Goal: Communication & Community: Connect with others

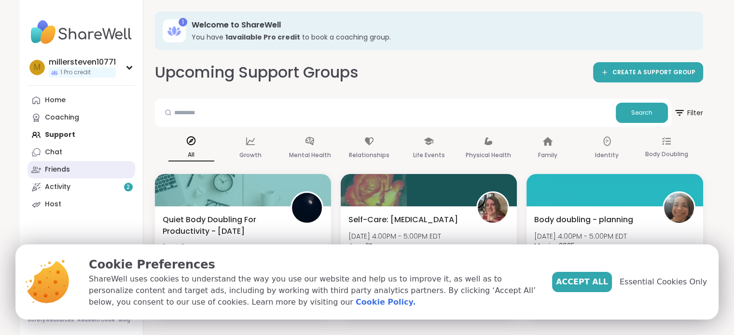
click at [55, 170] on div "Friends" at bounding box center [57, 170] width 25 height 10
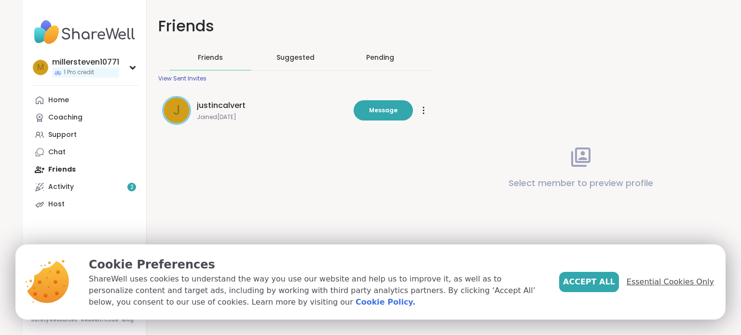
click at [654, 278] on span "Essential Cookies Only" at bounding box center [670, 283] width 87 height 12
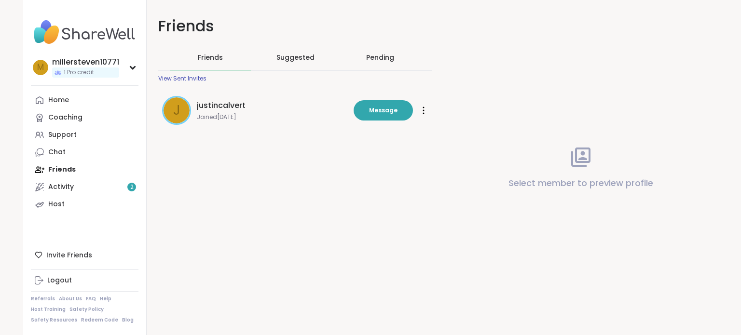
click at [183, 77] on div "View Sent Invites" at bounding box center [182, 79] width 48 height 8
click at [67, 183] on div "Activity 2" at bounding box center [61, 187] width 26 height 10
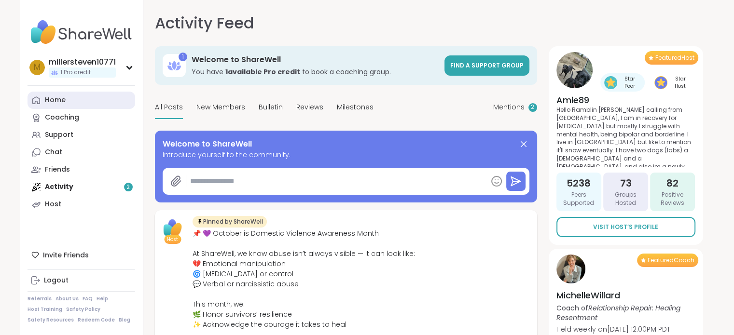
click at [53, 103] on div "Home" at bounding box center [55, 101] width 21 height 10
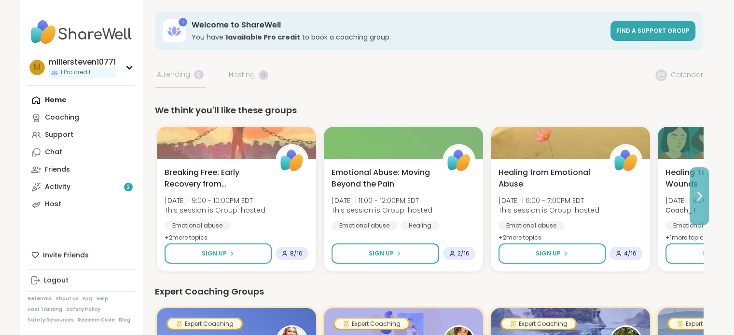
click at [700, 196] on icon at bounding box center [699, 197] width 12 height 12
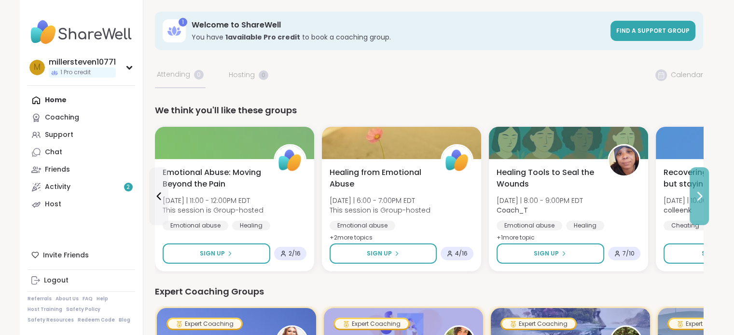
click at [700, 196] on icon at bounding box center [699, 197] width 12 height 12
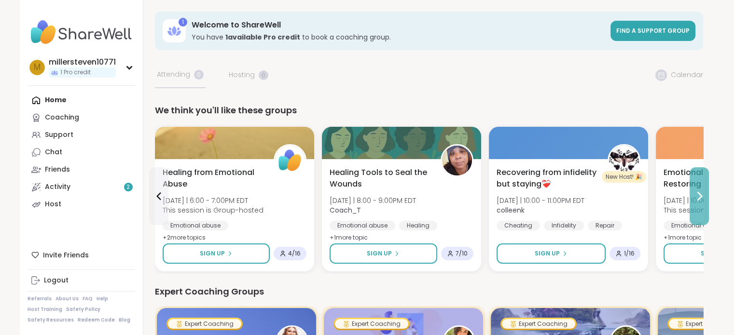
click at [700, 196] on icon at bounding box center [699, 197] width 12 height 12
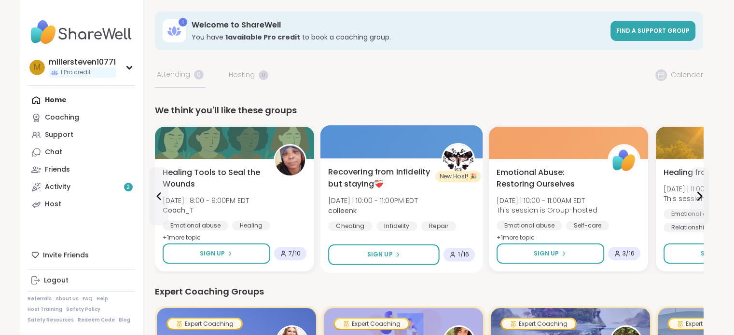
click at [358, 167] on span "Recovering from infidelity but staying❤️‍🩹" at bounding box center [379, 178] width 102 height 24
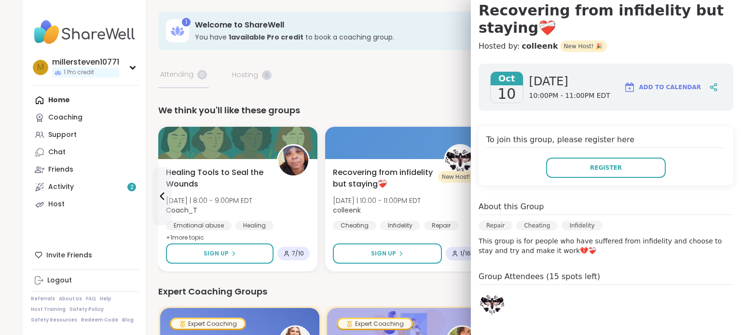
scroll to position [97, 0]
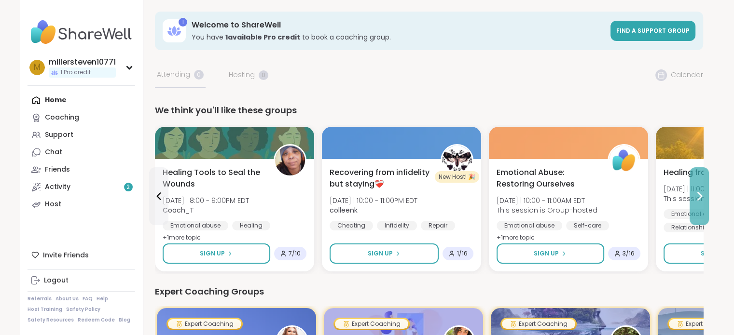
click at [698, 194] on icon at bounding box center [699, 197] width 12 height 12
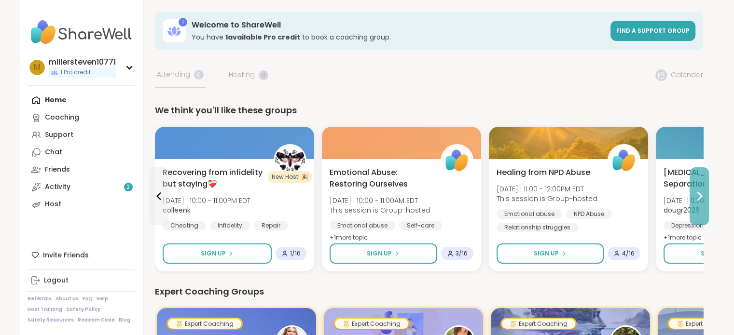
click at [698, 194] on icon at bounding box center [699, 197] width 12 height 12
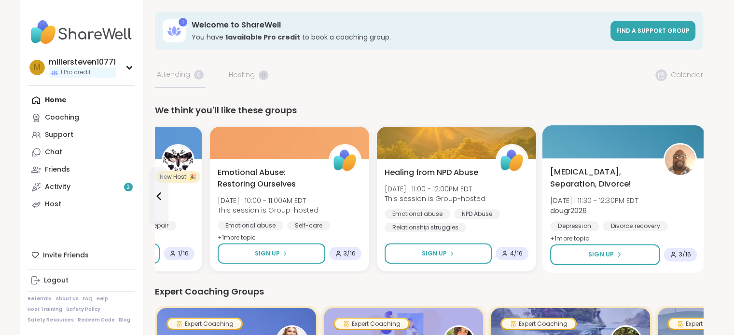
click at [576, 184] on span "[MEDICAL_DATA], Separation, Divorce!" at bounding box center [601, 178] width 102 height 24
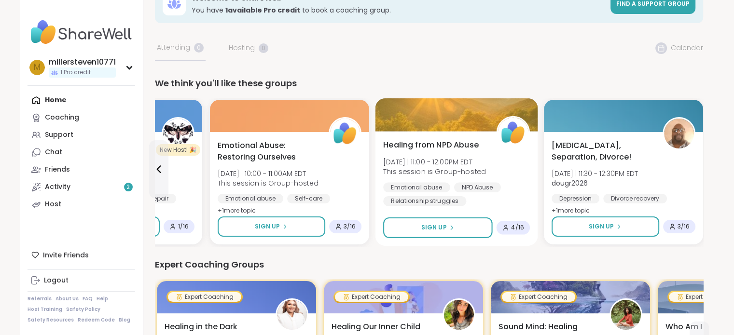
scroll to position [0, 0]
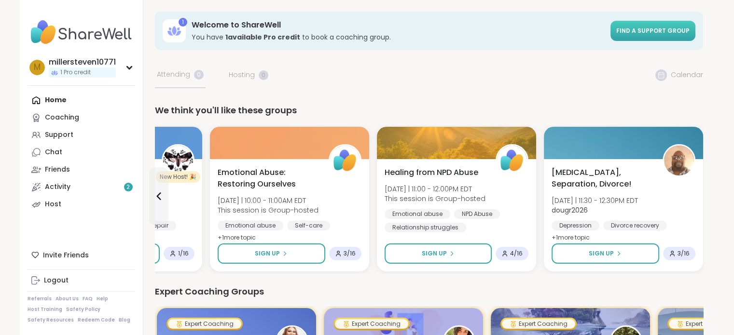
click at [632, 31] on span "Find a support group" at bounding box center [652, 31] width 73 height 8
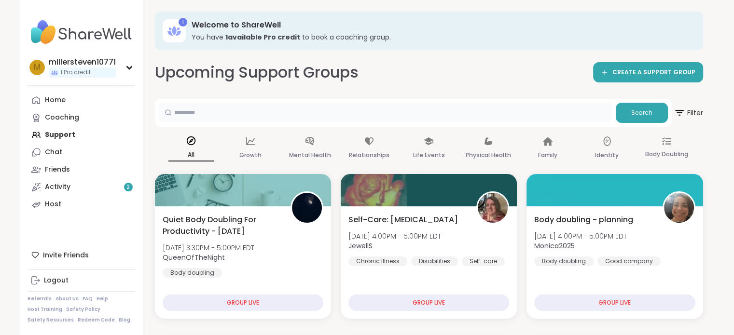
click at [320, 105] on input "text" at bounding box center [385, 112] width 453 height 19
type input "**********"
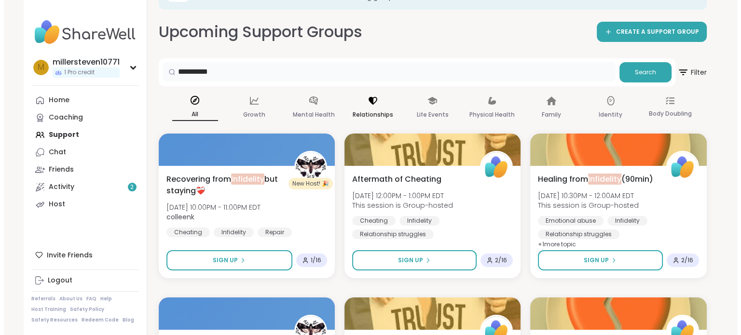
scroll to position [48, 0]
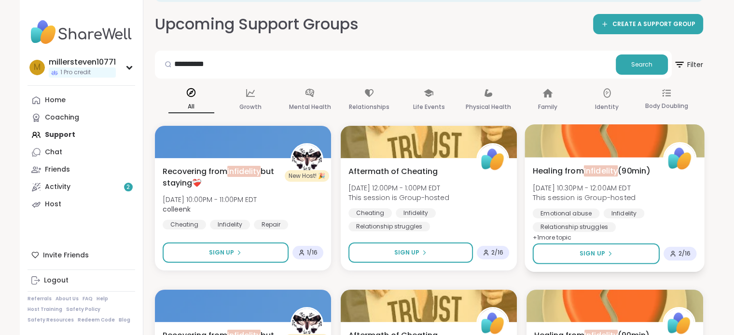
click at [679, 251] on span "2 / 16" at bounding box center [684, 254] width 13 height 8
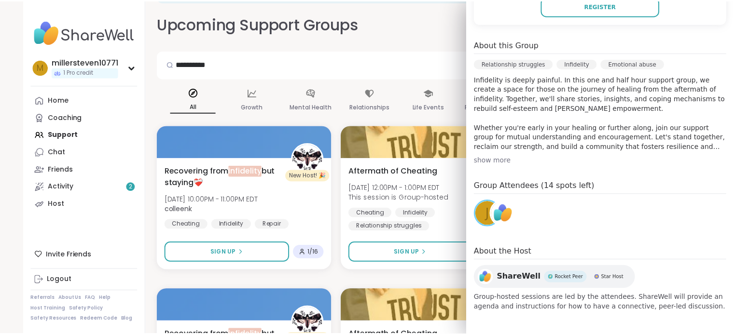
scroll to position [0, 0]
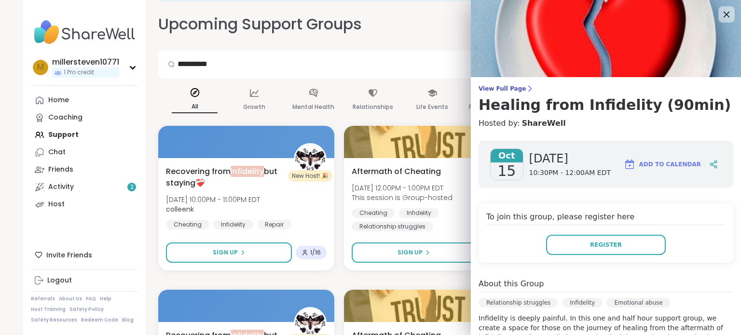
click at [720, 16] on icon at bounding box center [726, 14] width 12 height 12
